Goal: Information Seeking & Learning: Learn about a topic

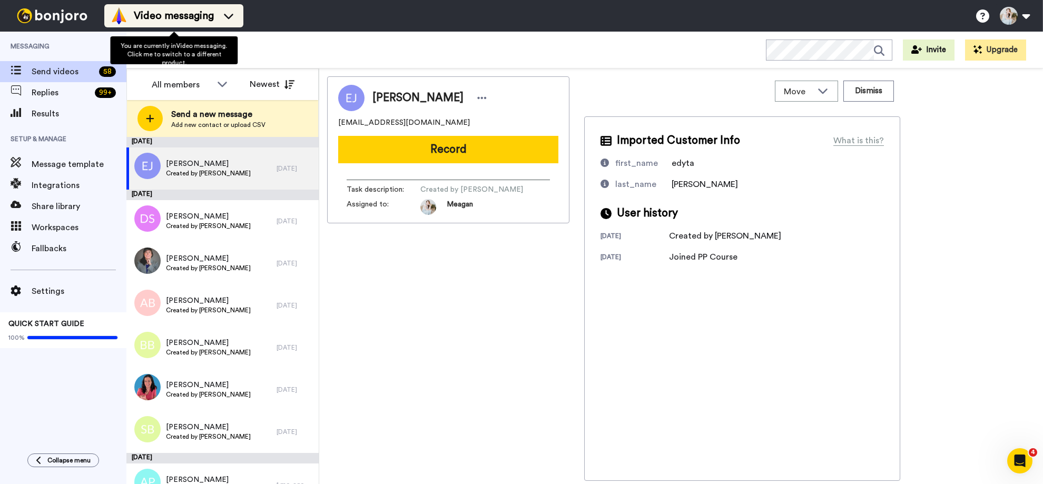
click at [219, 13] on div "Video messaging" at bounding box center [174, 15] width 126 height 17
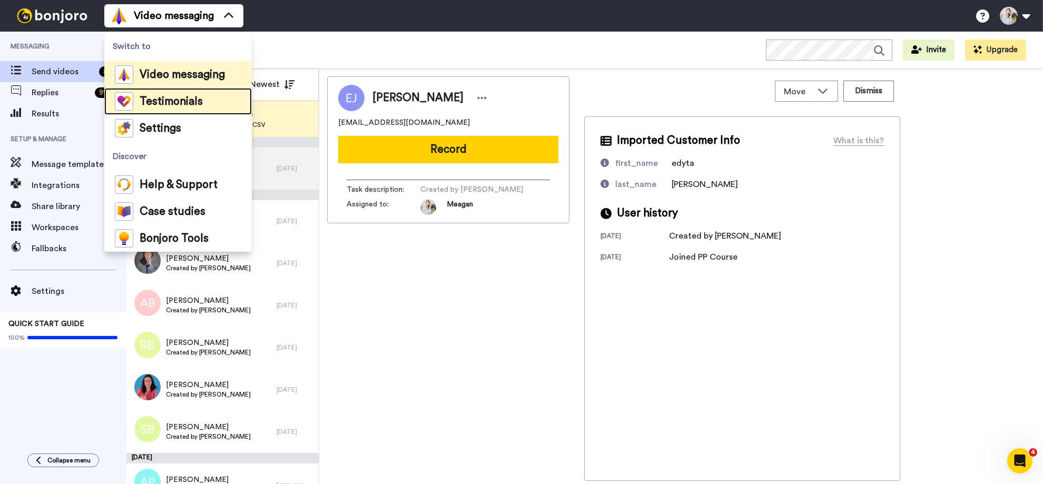
click at [191, 102] on span "Testimonials" at bounding box center [171, 101] width 63 height 11
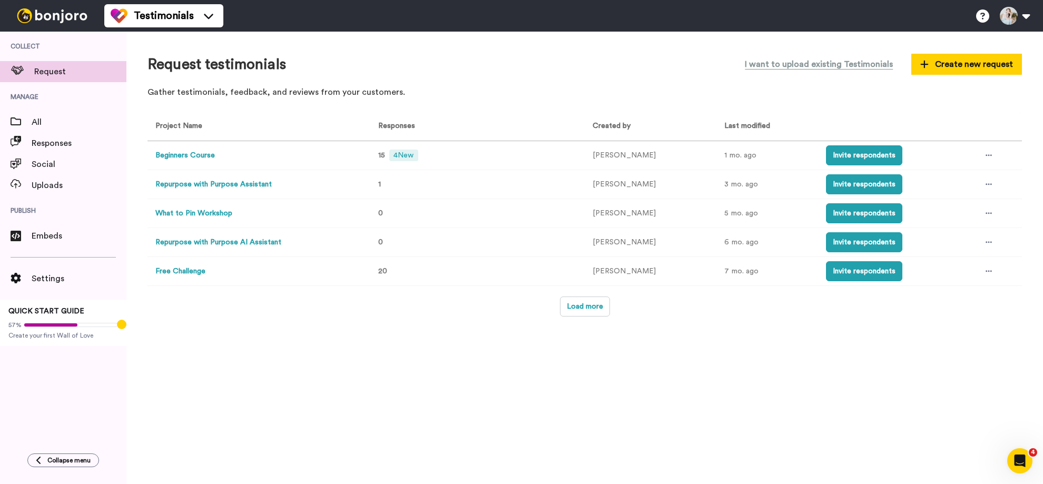
click at [196, 155] on button "Beginners Course" at bounding box center [185, 155] width 60 height 11
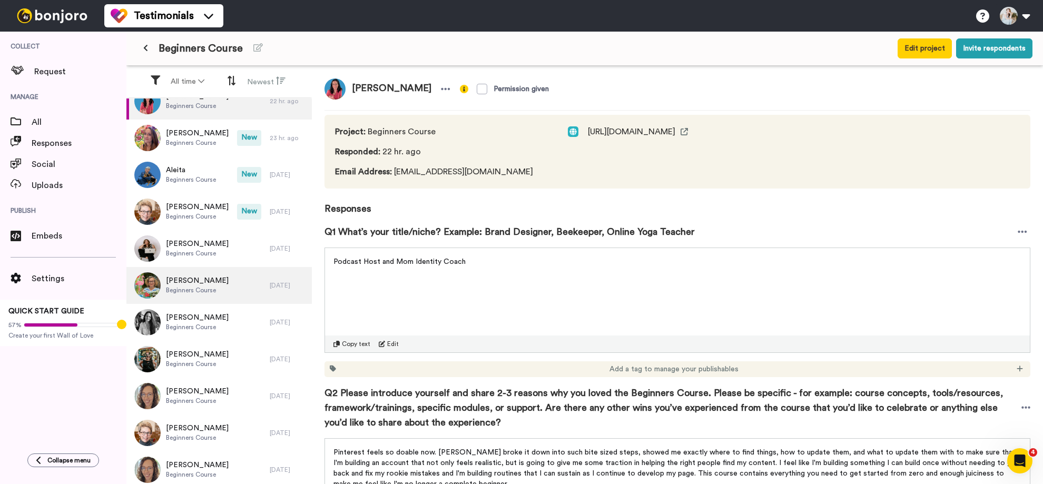
scroll to position [27, 0]
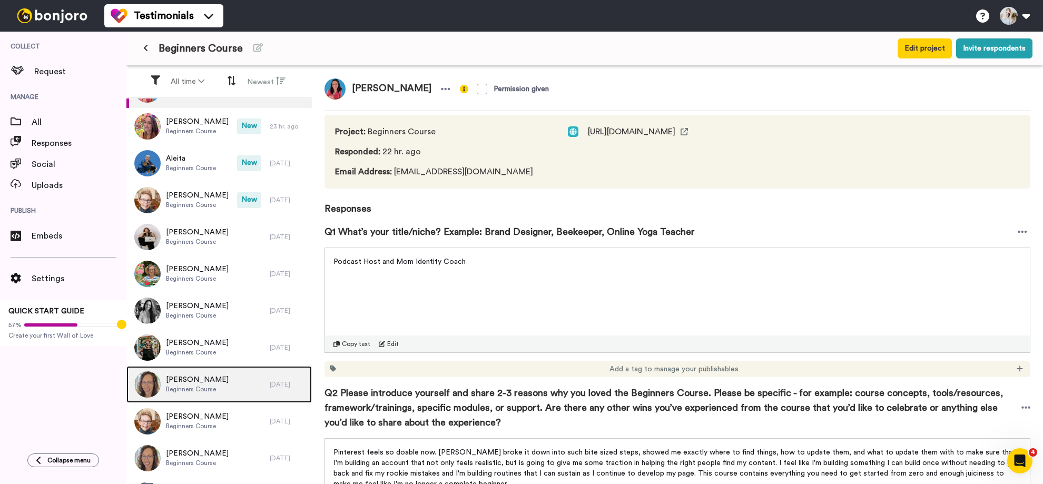
click at [206, 395] on div "Hayley Hayward Beginners Course" at bounding box center [197, 384] width 143 height 37
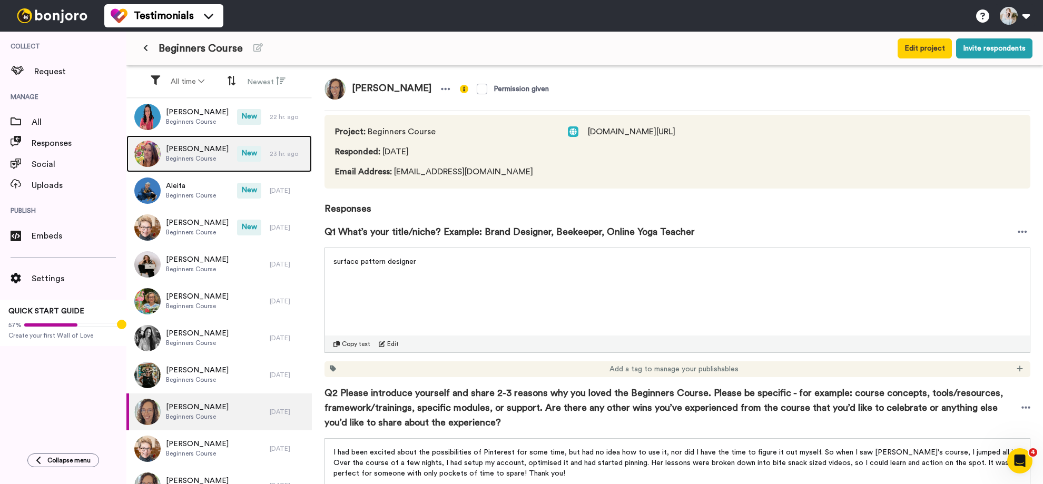
click at [206, 151] on span "[PERSON_NAME]" at bounding box center [197, 149] width 63 height 11
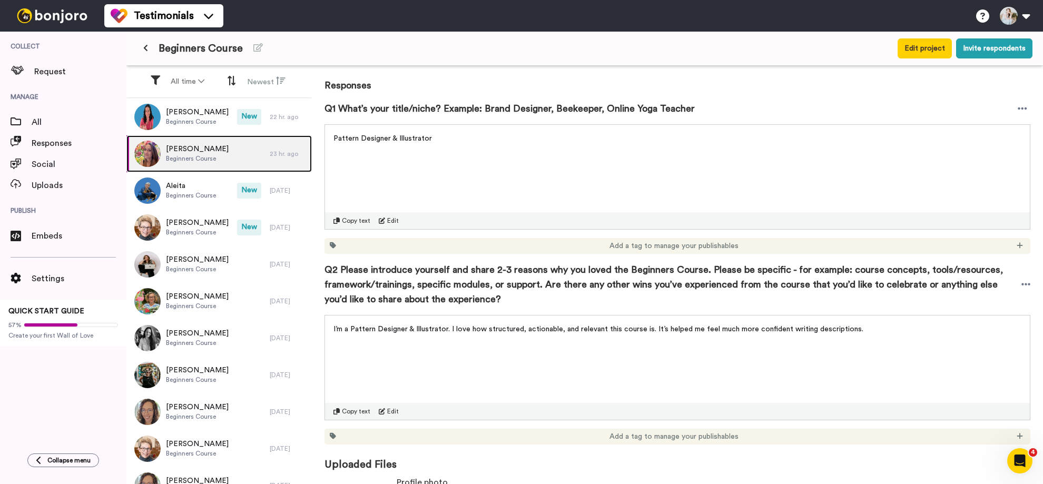
scroll to position [230, 0]
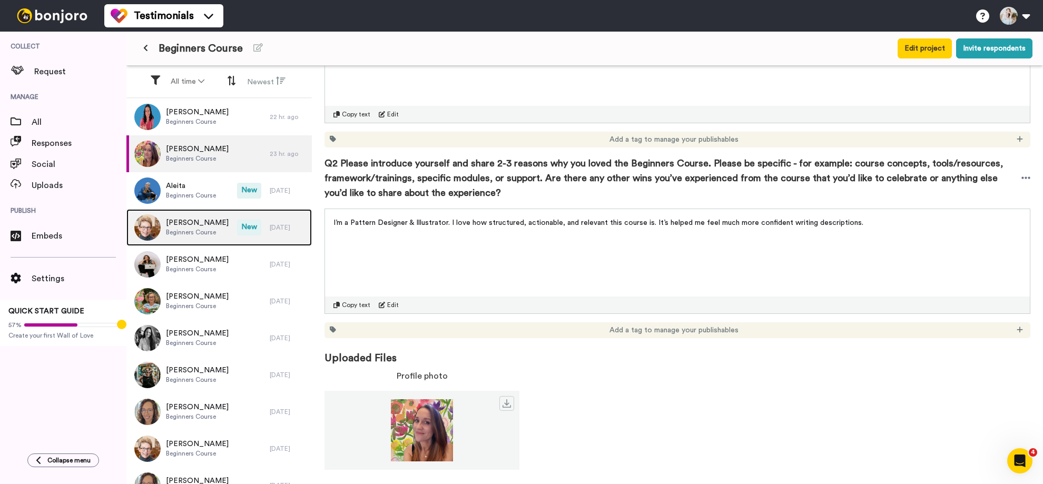
click at [192, 233] on span "Beginners Course" at bounding box center [197, 232] width 63 height 8
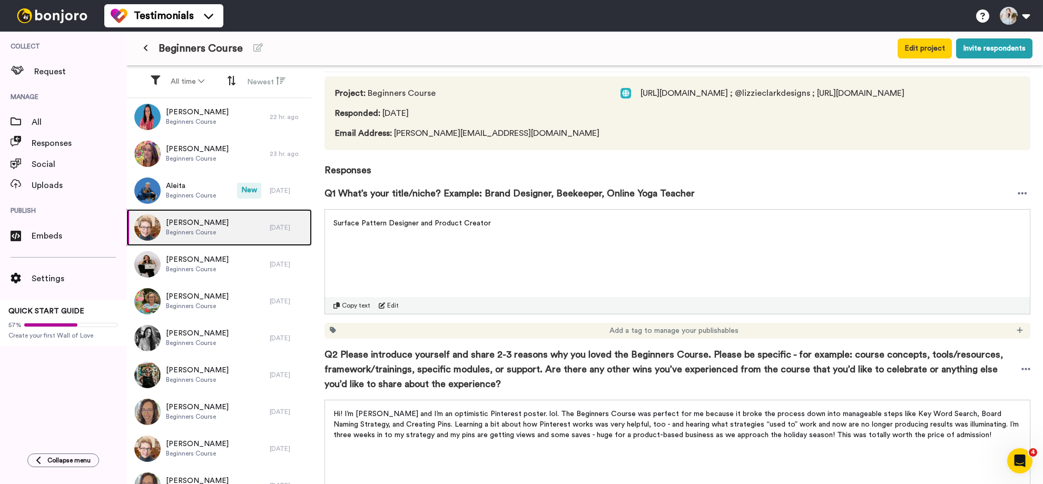
scroll to position [230, 0]
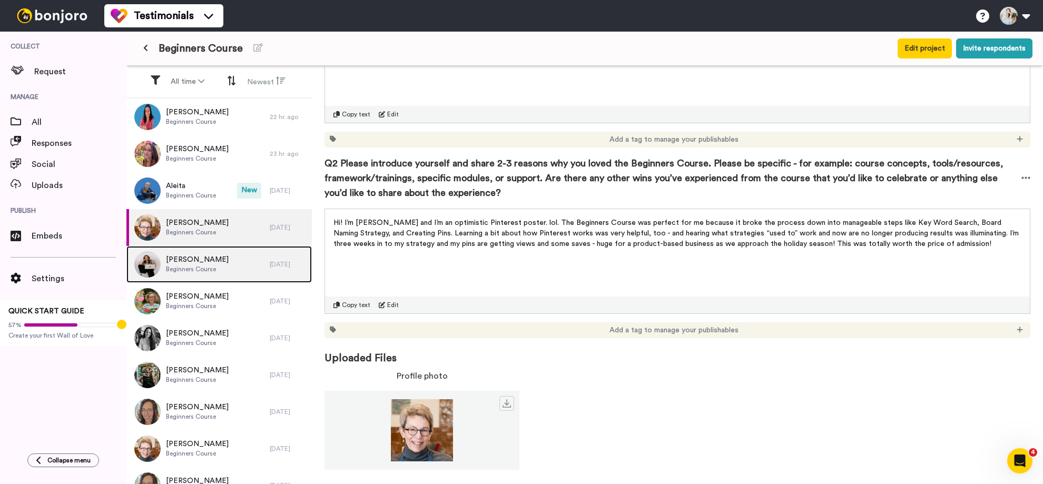
click at [194, 259] on span "[PERSON_NAME]" at bounding box center [197, 259] width 63 height 11
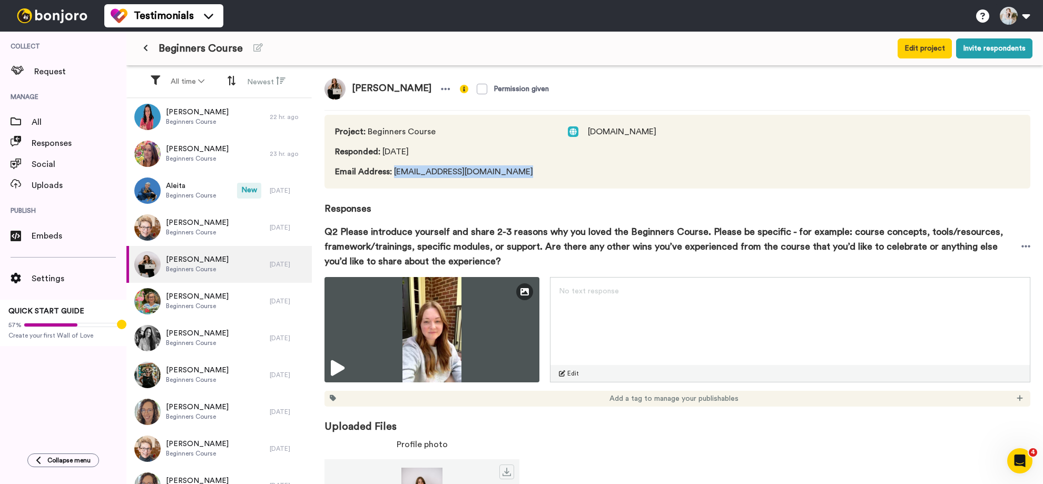
drag, startPoint x: 520, startPoint y: 168, endPoint x: 392, endPoint y: 173, distance: 128.1
click at [392, 173] on span "Email Address : lifeisbeautiful617@gmail.com" at bounding box center [441, 171] width 212 height 13
copy span "lifeisbeautiful617@gmail.com"
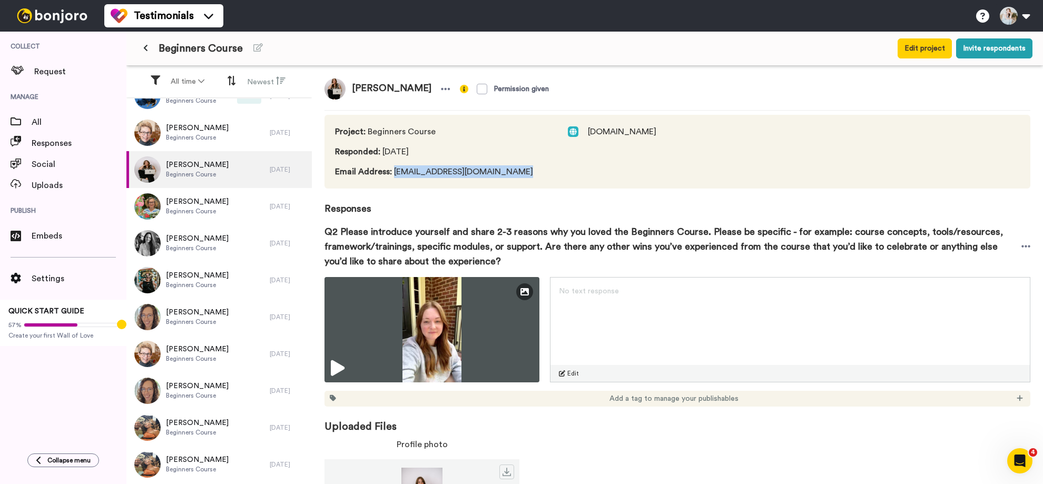
scroll to position [102, 0]
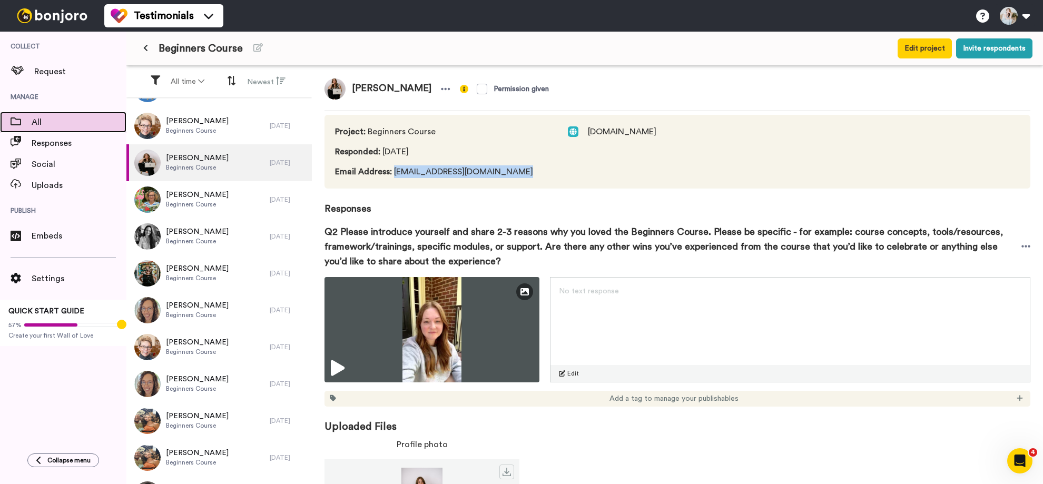
click at [39, 122] on span "All" at bounding box center [79, 122] width 95 height 13
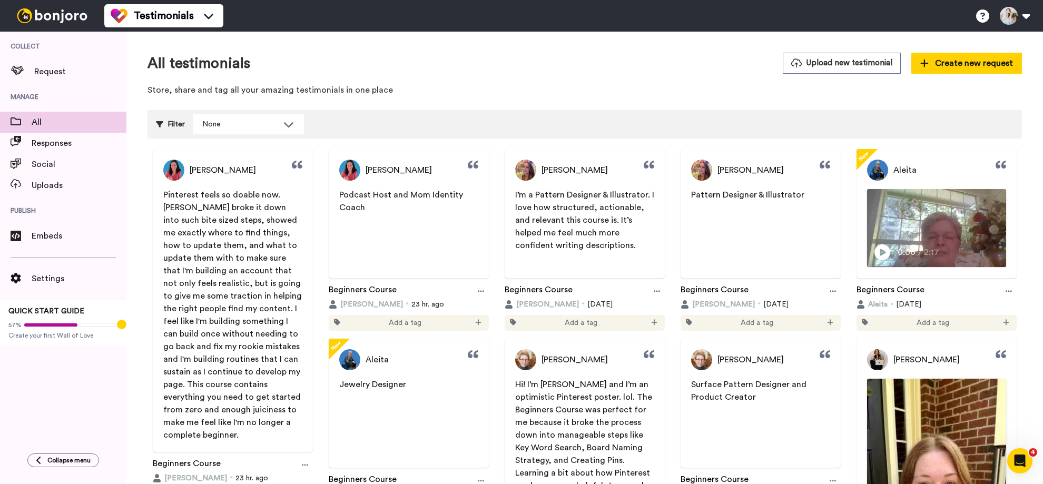
click at [37, 15] on img at bounding box center [52, 15] width 79 height 15
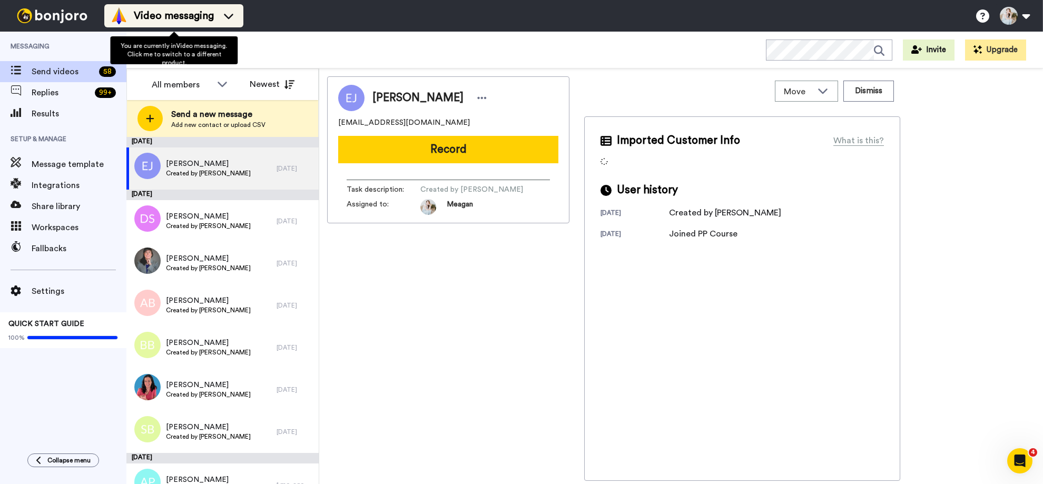
click at [204, 18] on span "Video messaging" at bounding box center [174, 15] width 80 height 15
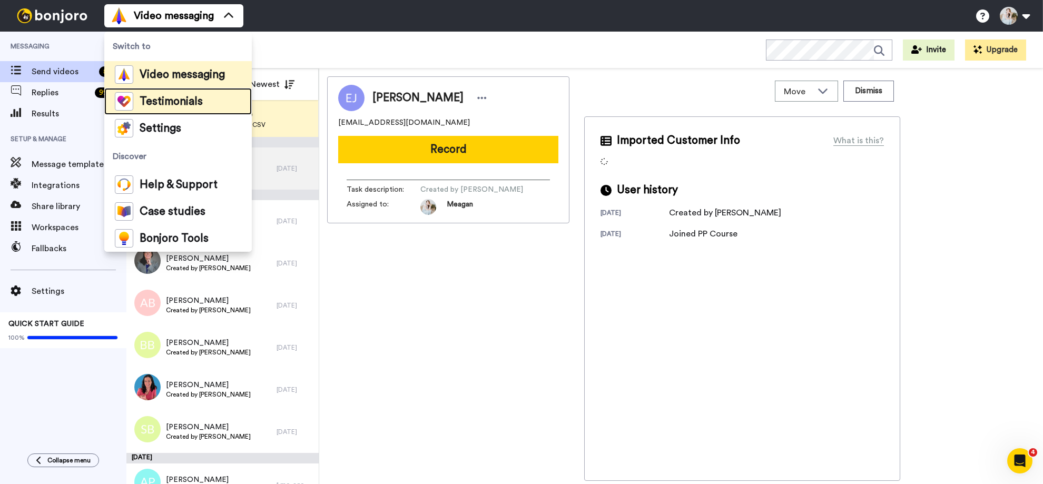
click at [192, 103] on span "Testimonials" at bounding box center [171, 101] width 63 height 11
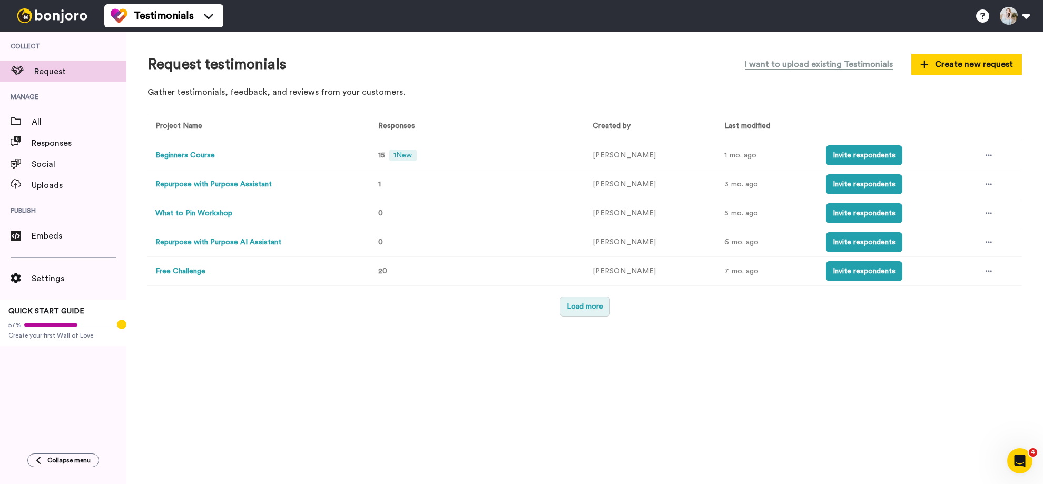
click at [574, 308] on button "Load more" at bounding box center [585, 307] width 50 height 20
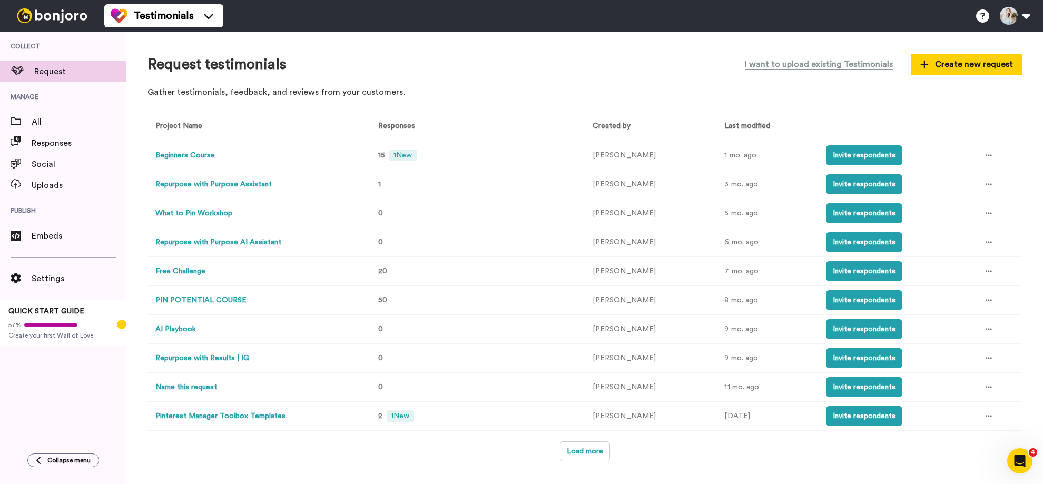
click at [210, 300] on button "PIN POTENTIAL COURSE" at bounding box center [200, 300] width 91 height 11
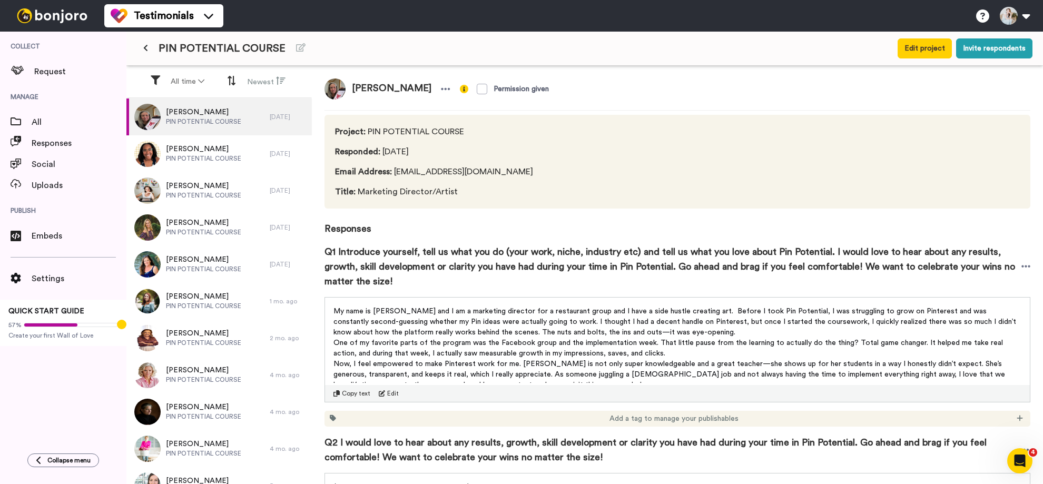
click at [144, 47] on icon at bounding box center [145, 47] width 5 height 7
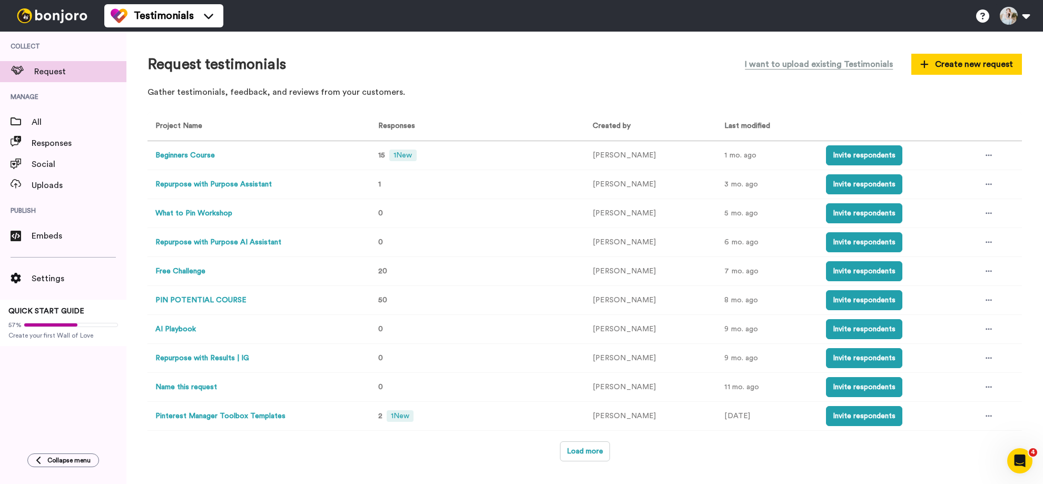
click at [218, 158] on td "Beginners Course" at bounding box center [257, 155] width 219 height 29
click at [184, 154] on button "Beginners Course" at bounding box center [185, 155] width 60 height 11
